Goal: Find specific page/section: Find specific page/section

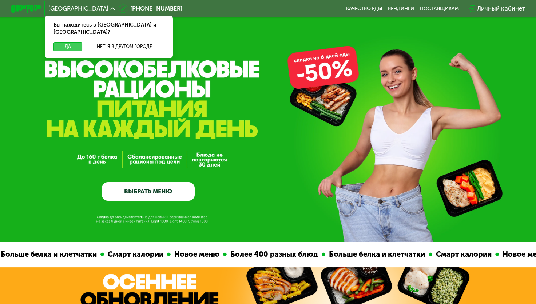
click at [64, 42] on button "Да" at bounding box center [68, 46] width 29 height 9
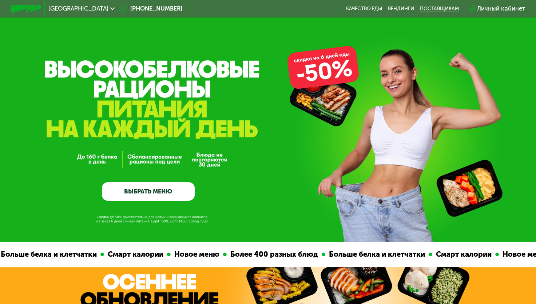
click at [437, 8] on div "поставщикам" at bounding box center [439, 9] width 39 height 6
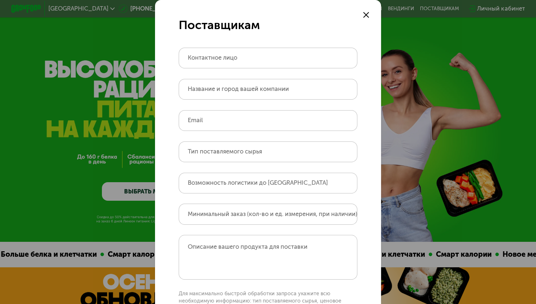
click at [365, 16] on use at bounding box center [366, 15] width 6 height 6
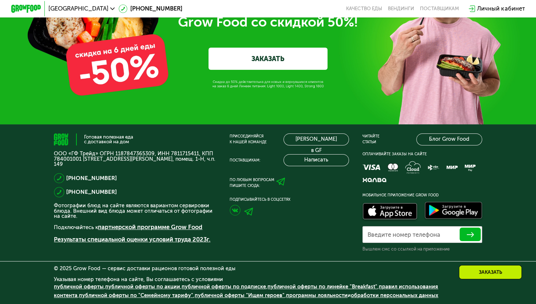
scroll to position [2325, 0]
